Goal: Navigation & Orientation: Find specific page/section

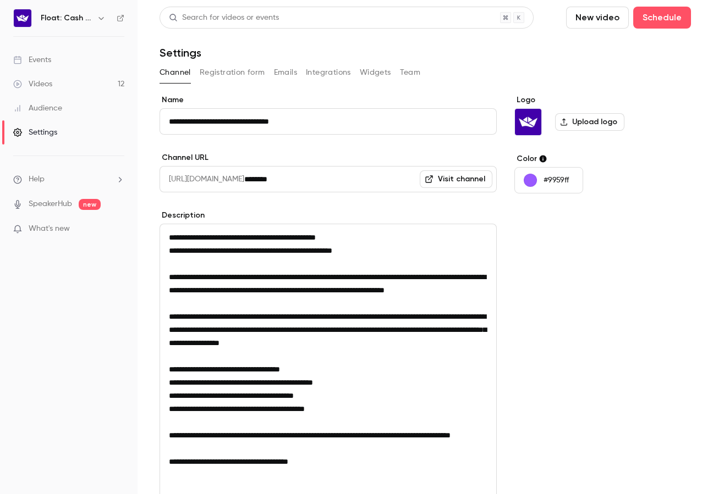
scroll to position [152, 0]
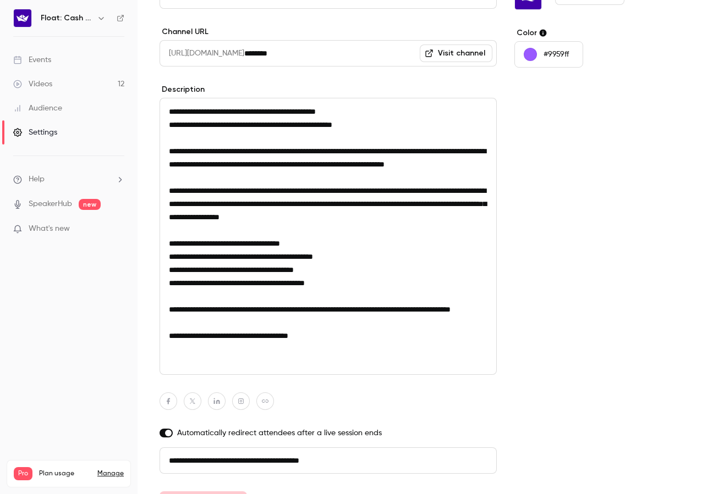
click at [87, 83] on link "Videos 12" at bounding box center [68, 84] width 137 height 24
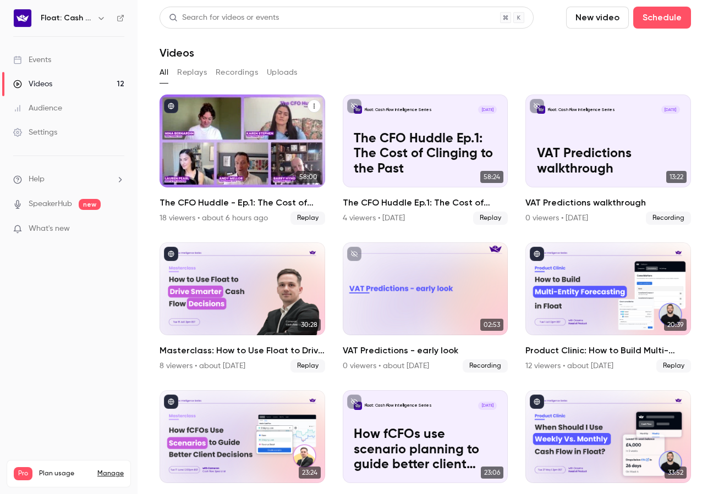
click at [219, 143] on div "The CFO Huddle - Ep.1: The Cost of Clinging to the Past" at bounding box center [242, 141] width 166 height 93
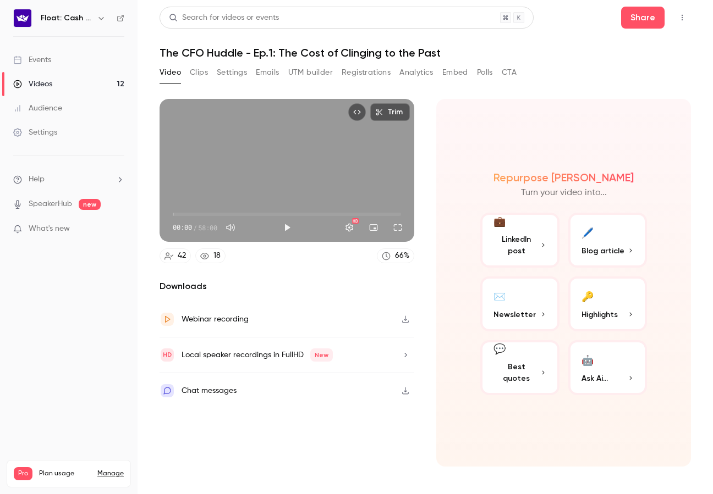
click at [363, 74] on button "Registrations" at bounding box center [366, 73] width 49 height 18
click at [513, 75] on button "CTA" at bounding box center [509, 73] width 15 height 18
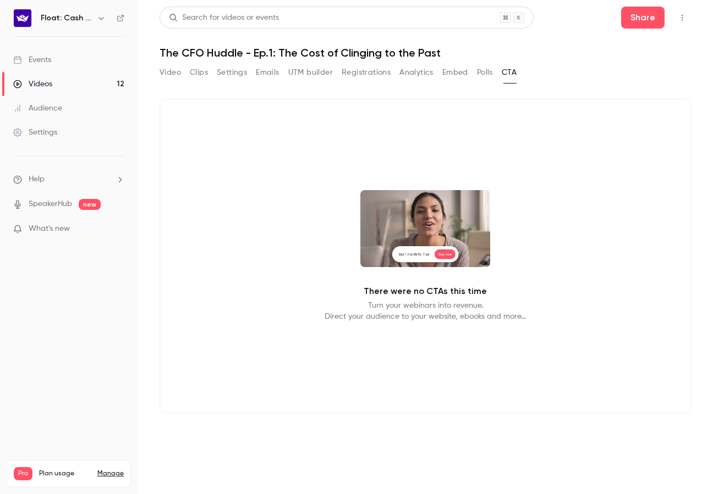
click at [173, 71] on button "Video" at bounding box center [169, 73] width 21 height 18
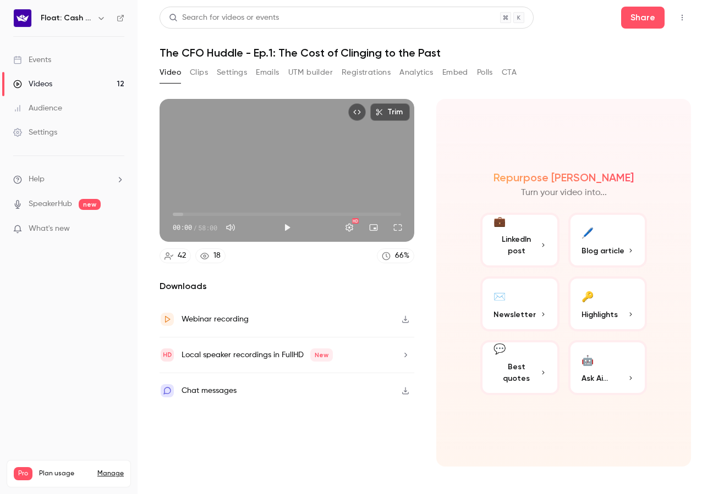
click at [365, 78] on button "Registrations" at bounding box center [366, 73] width 49 height 18
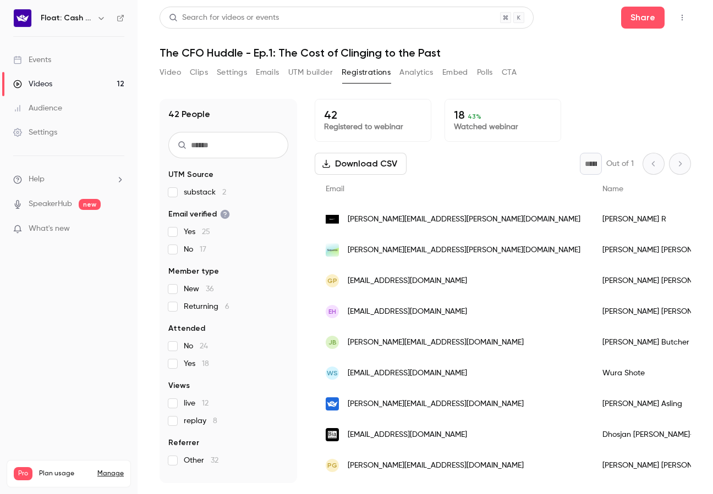
click at [164, 77] on button "Video" at bounding box center [169, 73] width 21 height 18
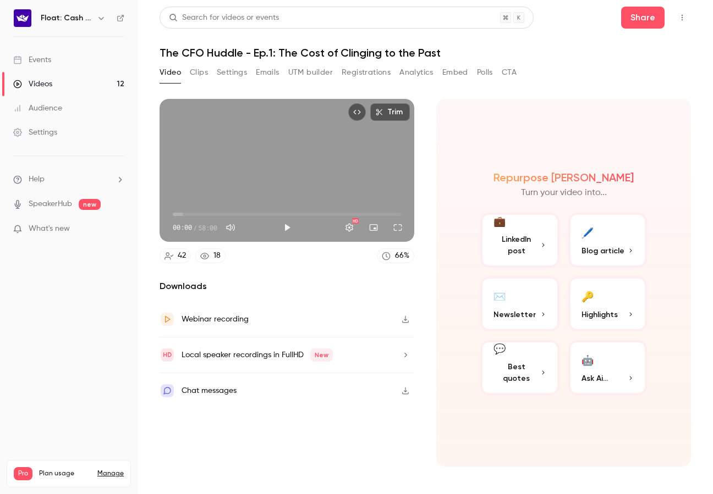
click at [53, 60] on link "Events" at bounding box center [68, 60] width 137 height 24
